Goal: Use online tool/utility

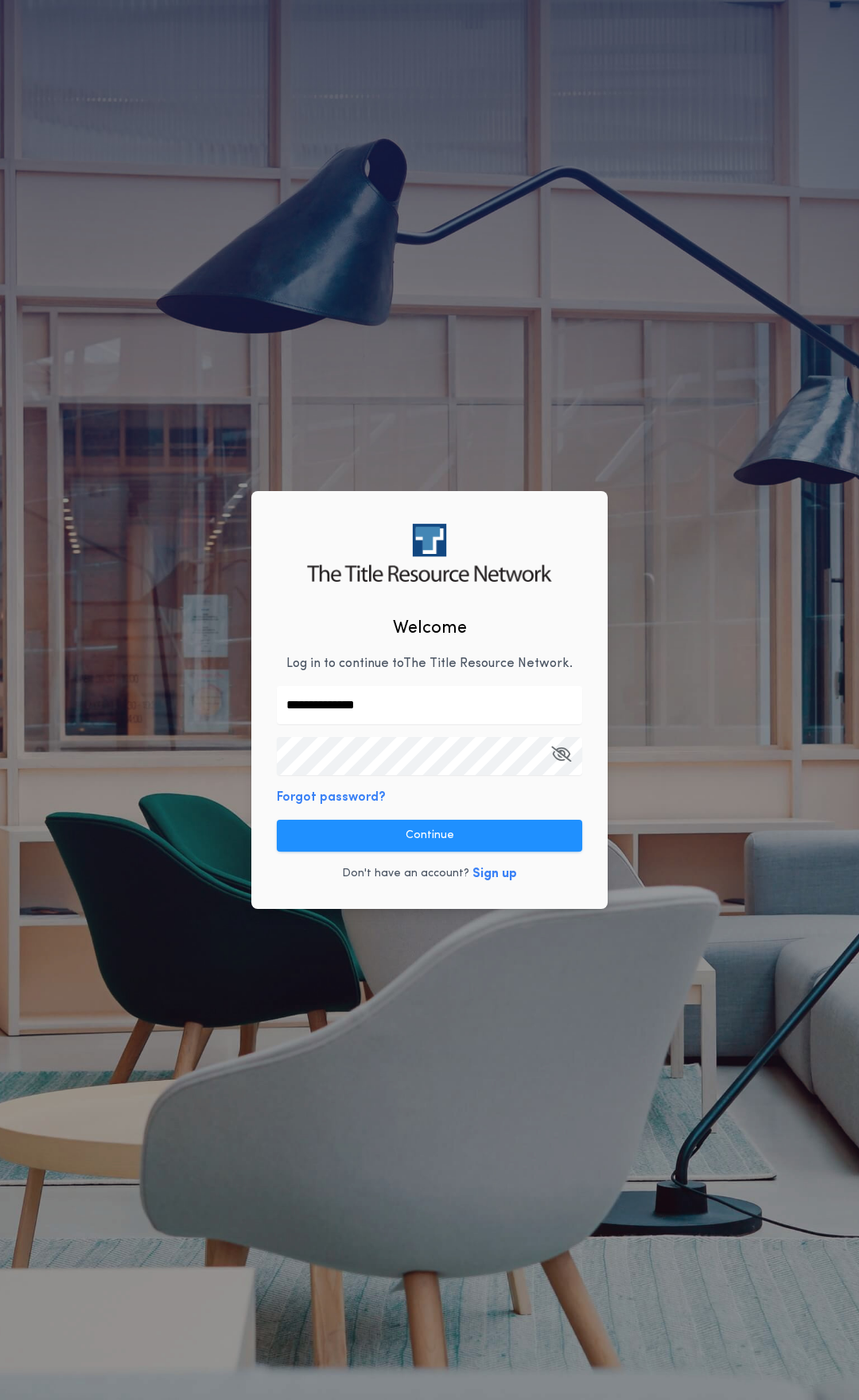
click at [416, 801] on div "**********" at bounding box center [429, 700] width 356 height 417
click at [423, 831] on button "Continue" at bounding box center [430, 835] width 306 height 32
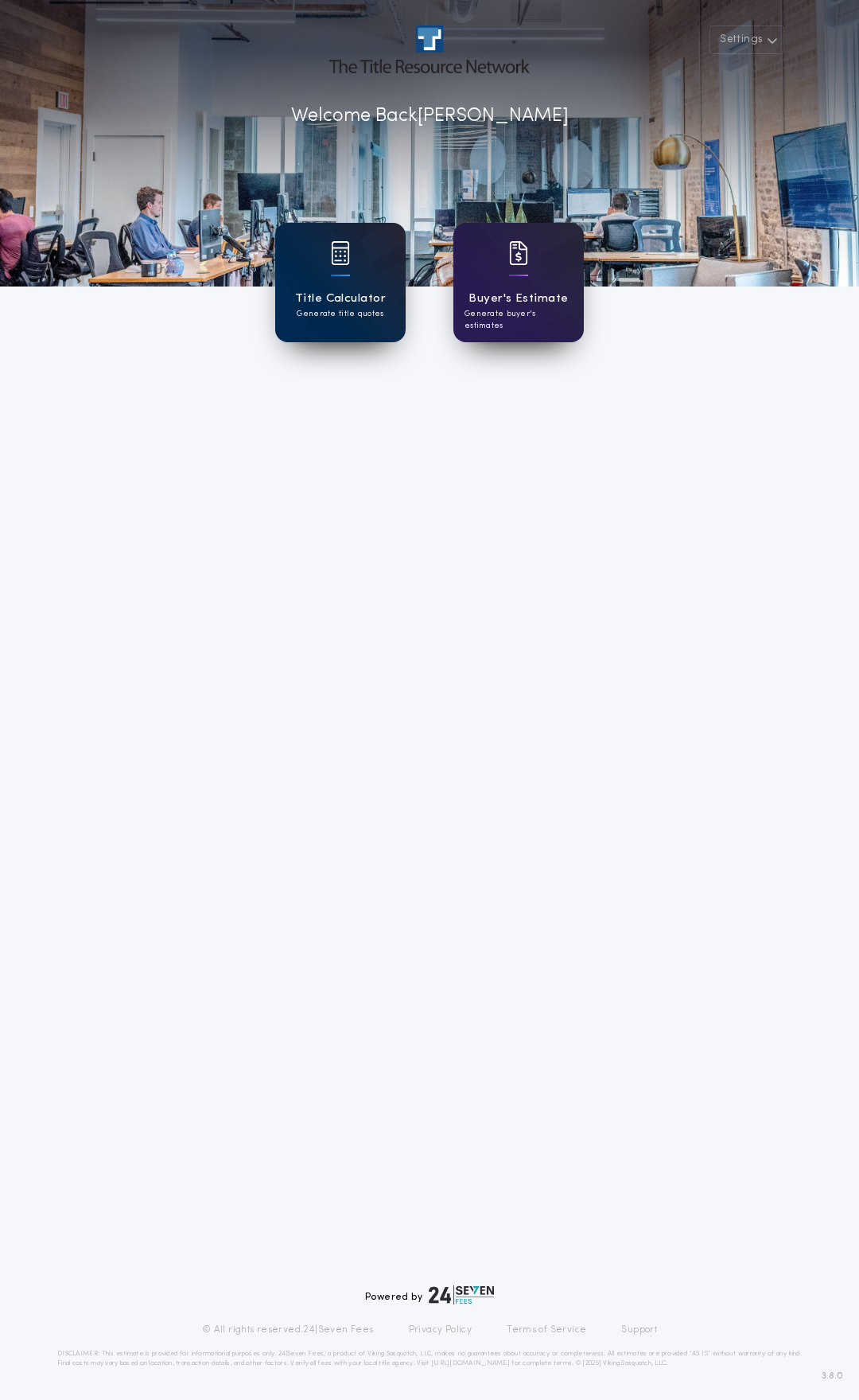
click at [341, 305] on h1 "Title Calculator" at bounding box center [340, 298] width 90 height 18
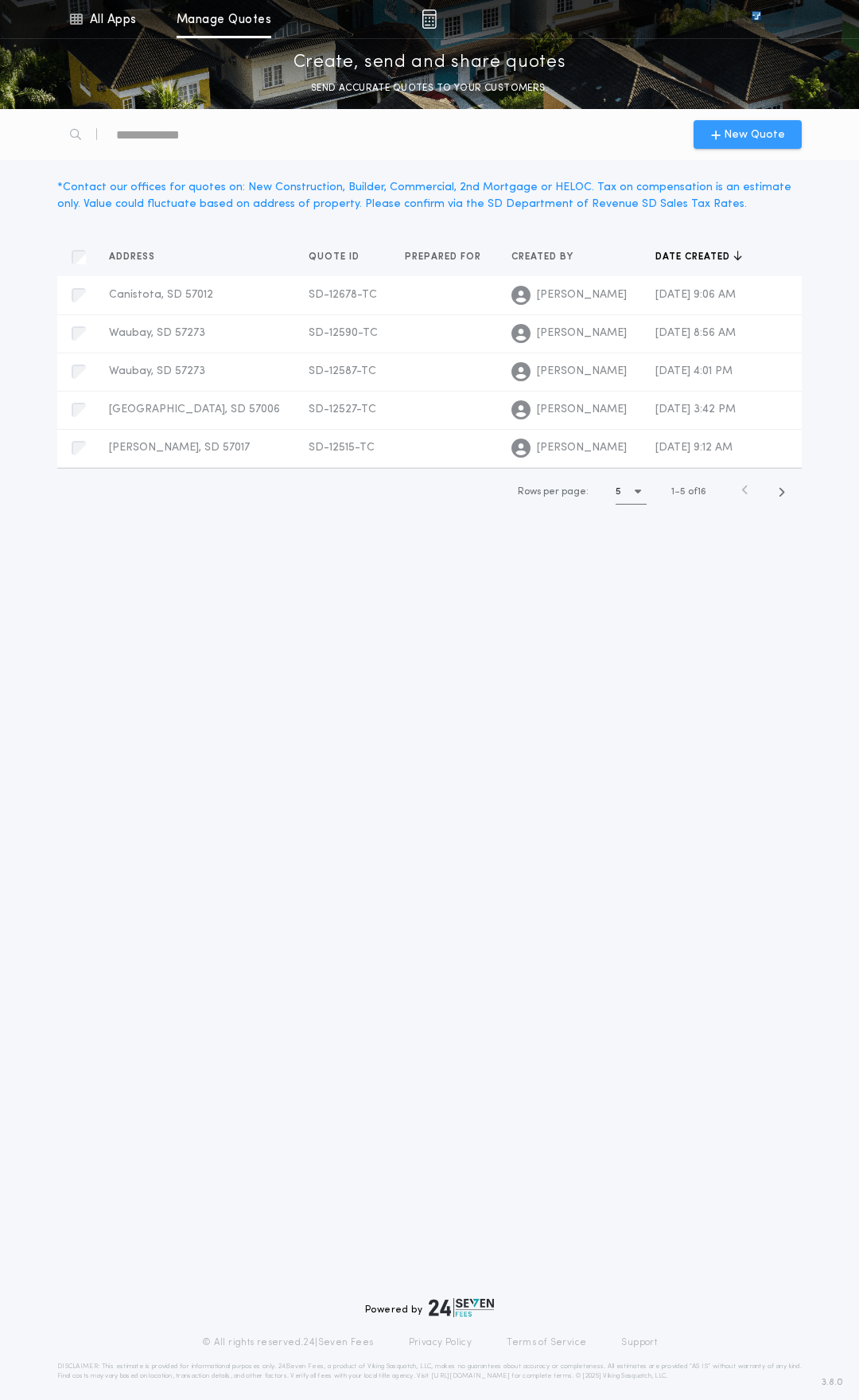
click at [744, 137] on span "New Quote" at bounding box center [754, 135] width 62 height 17
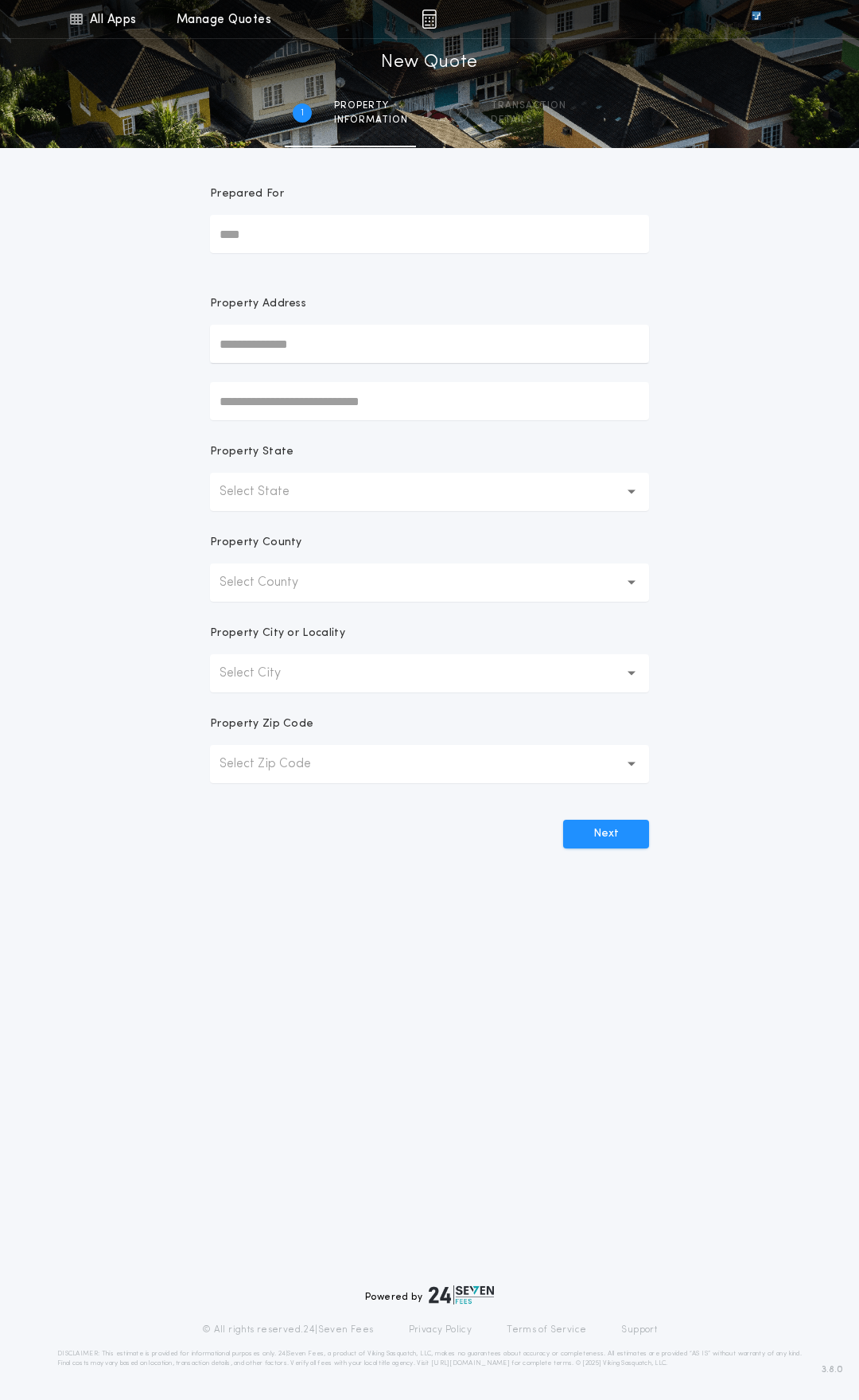
click at [250, 487] on p "Select State" at bounding box center [268, 492] width 96 height 19
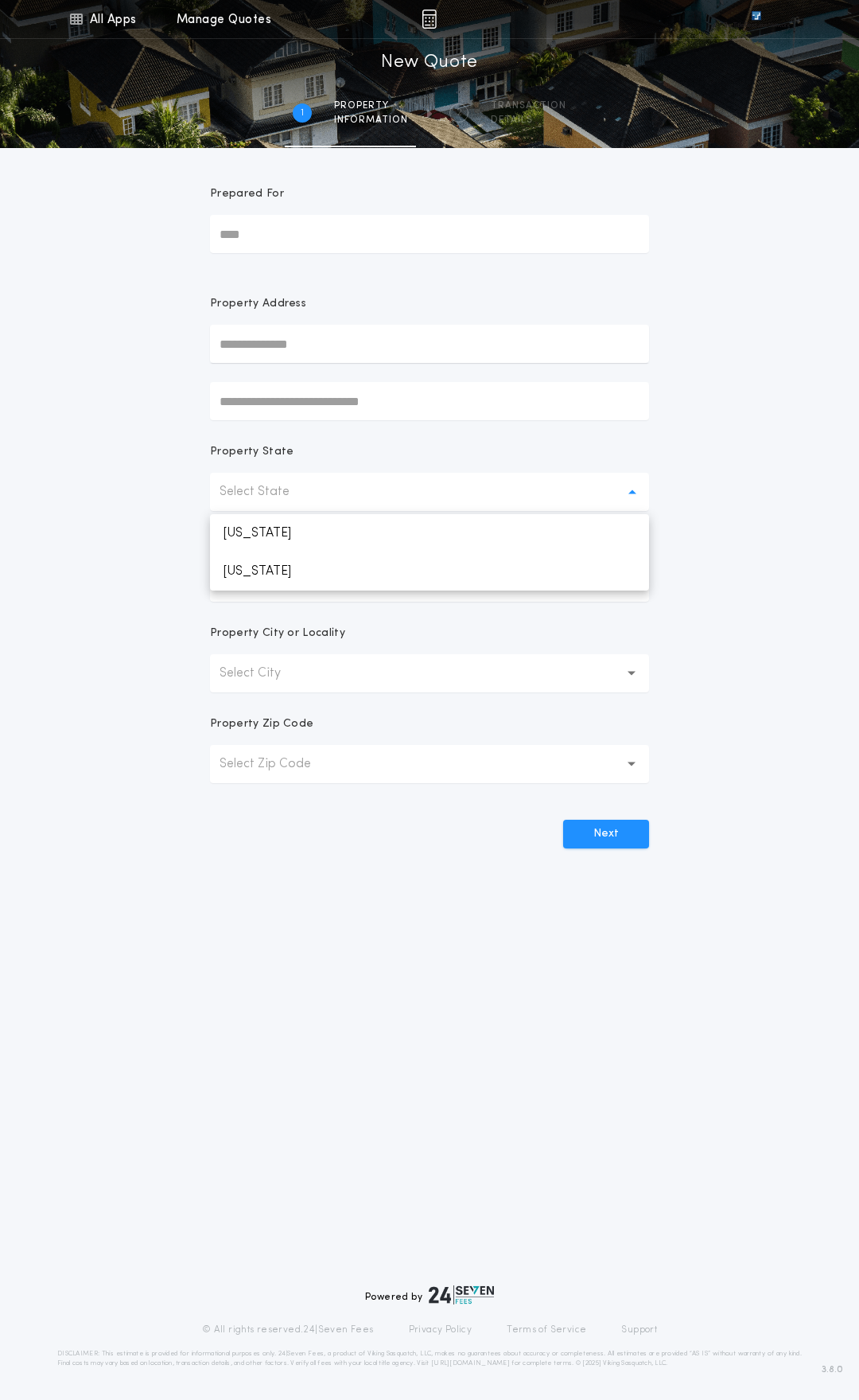
click at [268, 486] on p "Select State" at bounding box center [268, 492] width 96 height 19
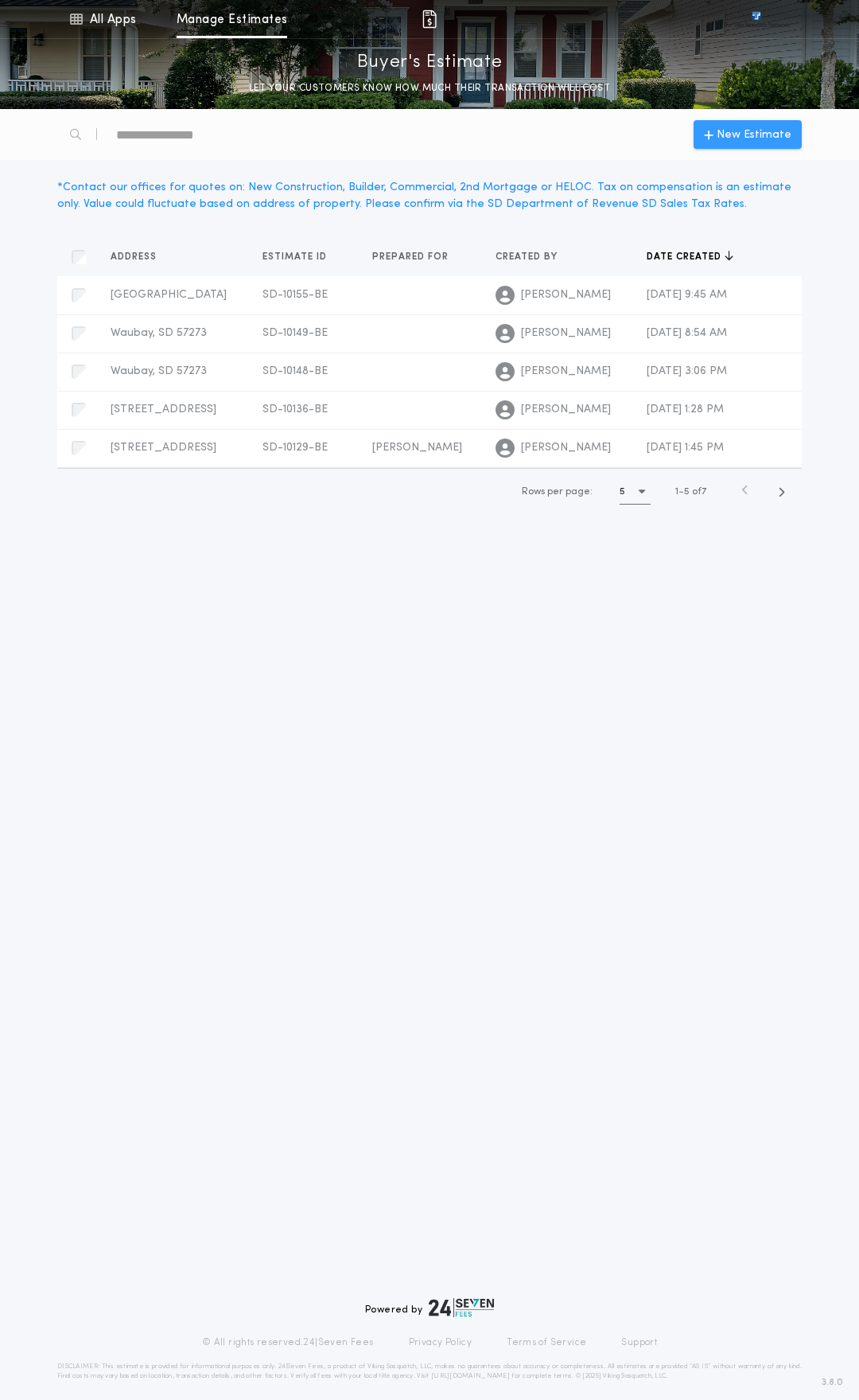
click at [749, 129] on span "New Estimate" at bounding box center [754, 135] width 75 height 17
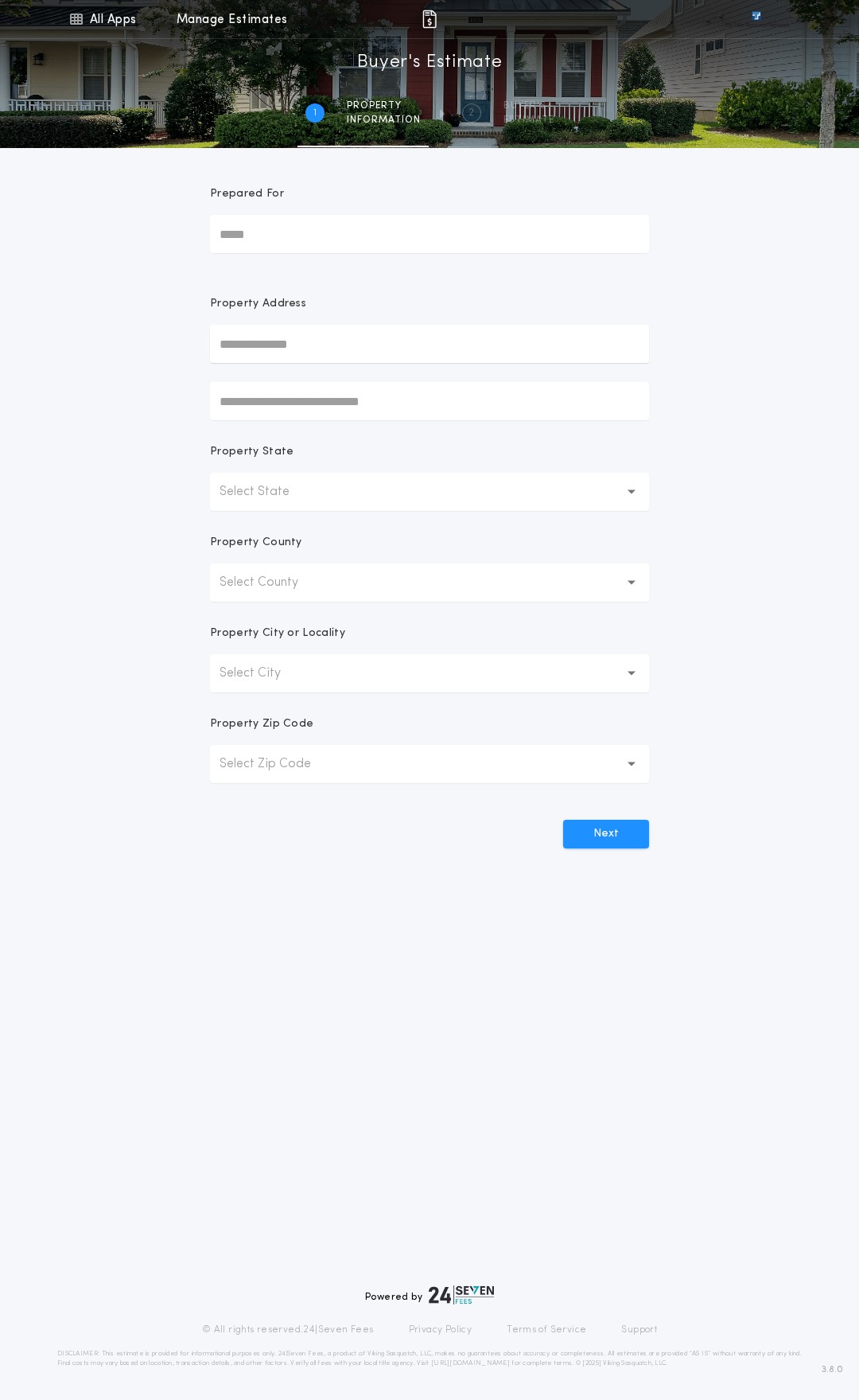
click at [260, 498] on p "Select State" at bounding box center [268, 492] width 96 height 19
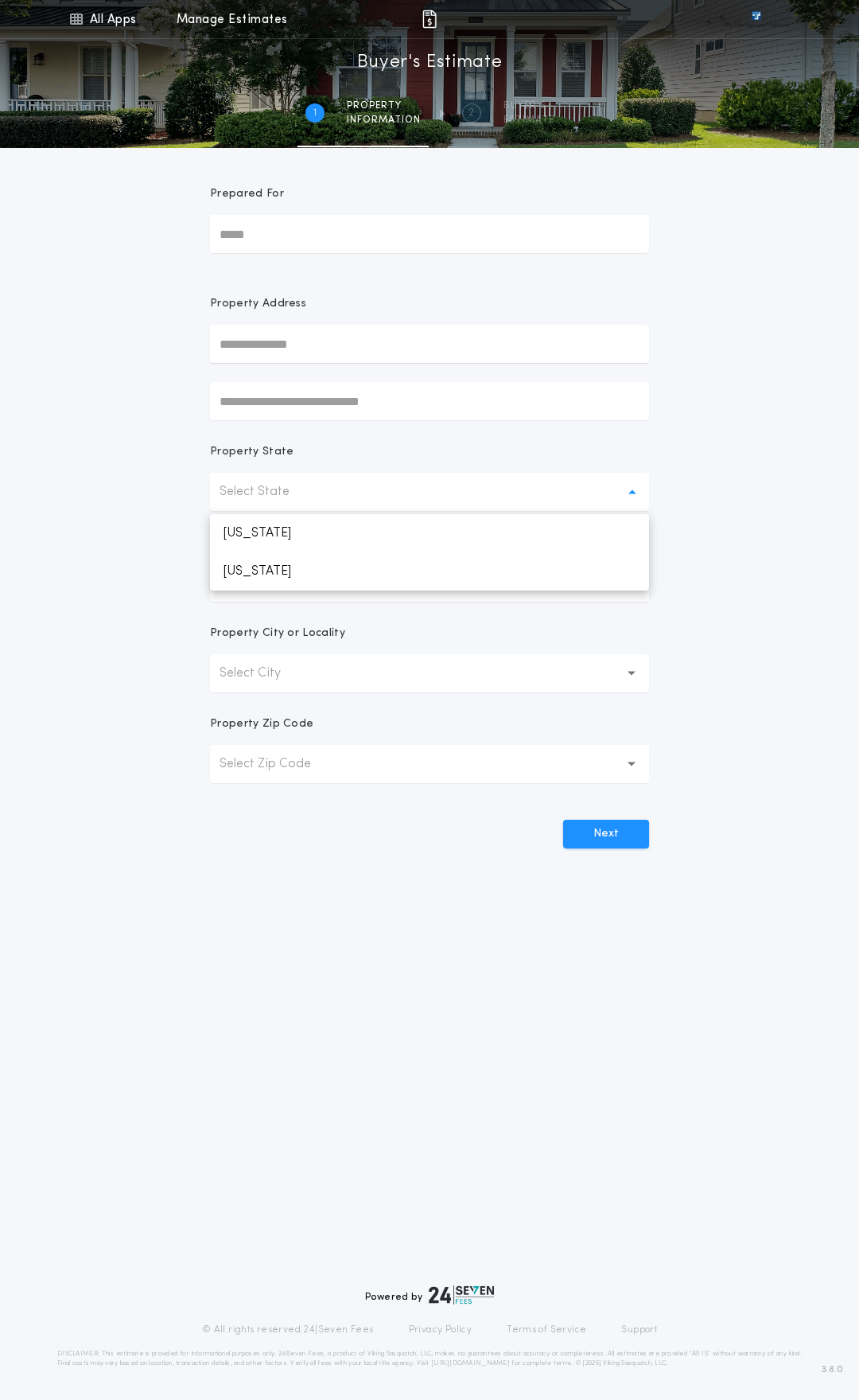
click at [118, 448] on div "All Apps Title Calculator Buyer's Estimate Menu All Apps Manage Estimates 1 /2 …" at bounding box center [429, 455] width 859 height 910
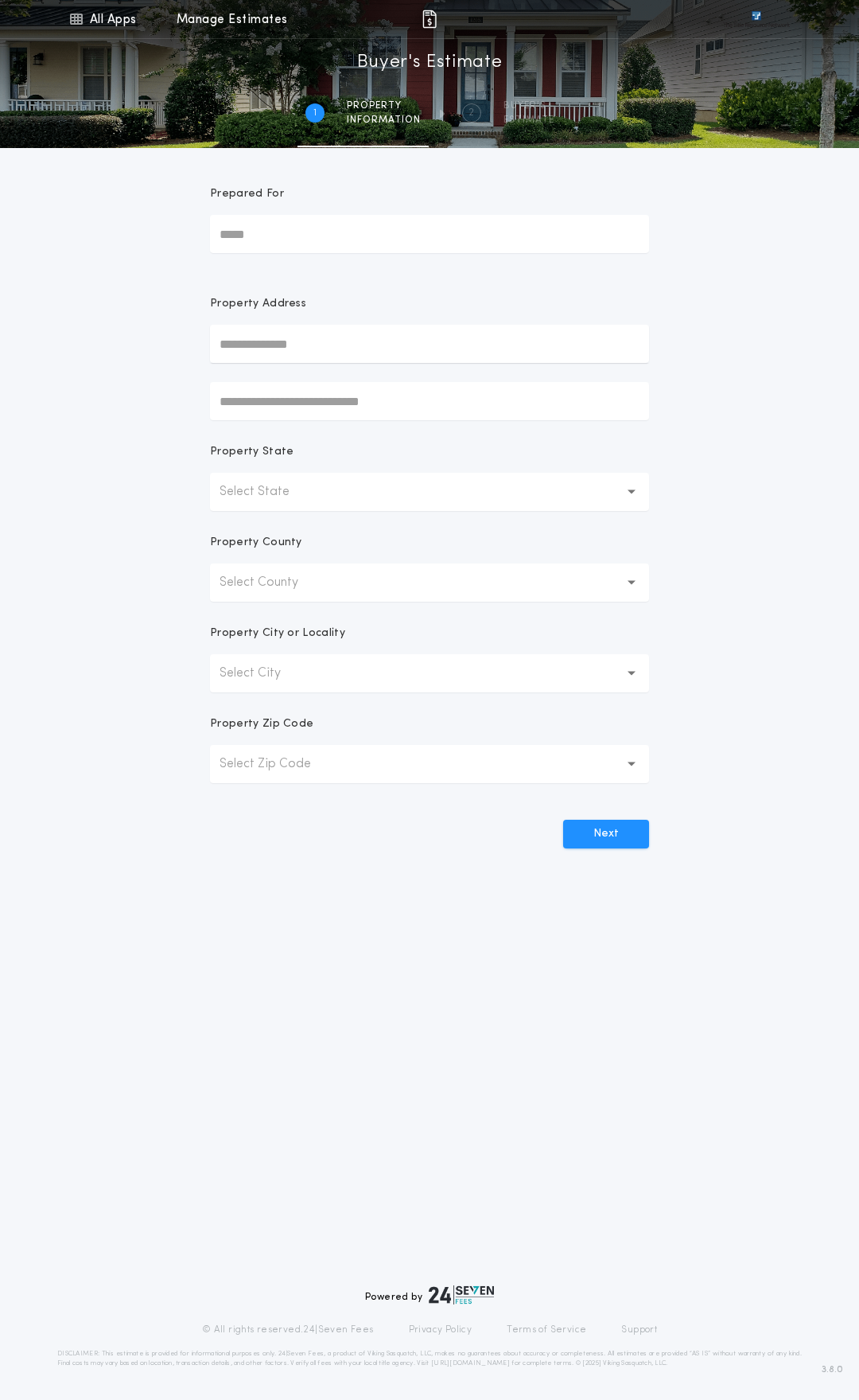
click at [260, 676] on p "Select City" at bounding box center [263, 673] width 87 height 19
click at [279, 769] on p "Select Zip Code" at bounding box center [278, 764] width 117 height 19
